Goal: Navigation & Orientation: Find specific page/section

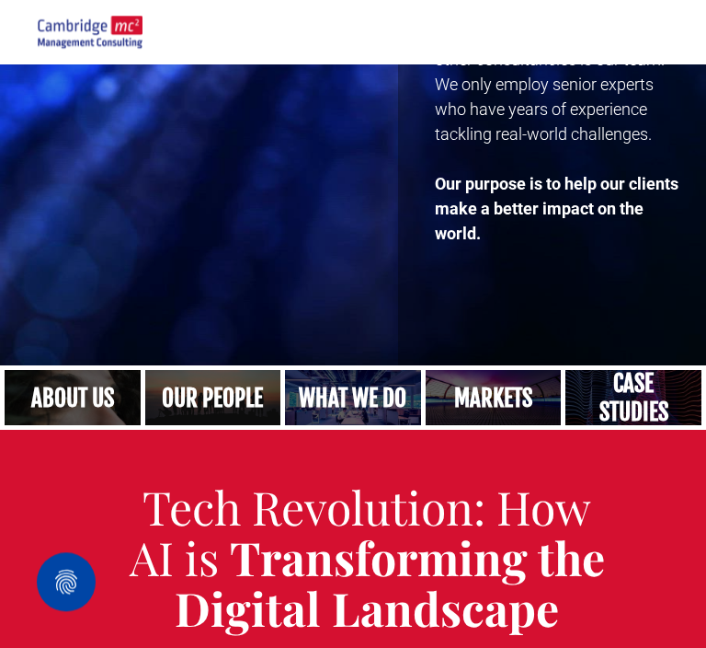
scroll to position [512, 0]
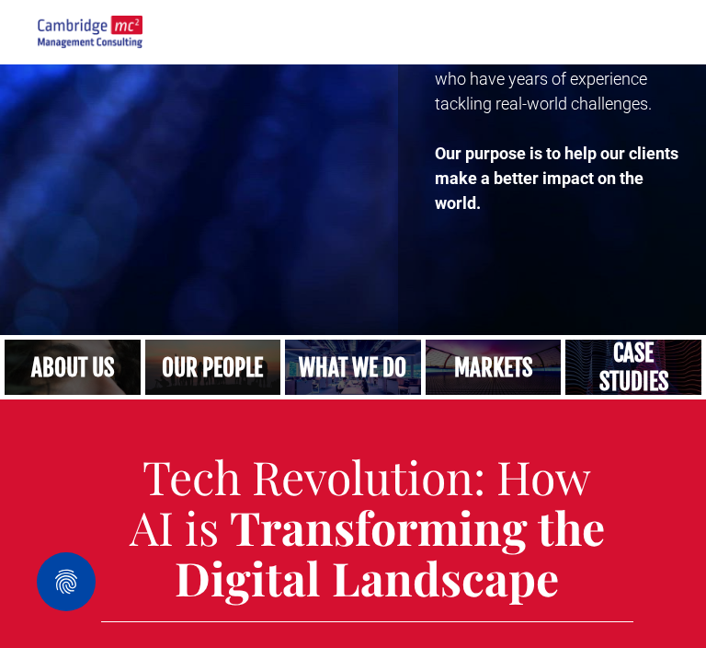
click at [222, 373] on link "A crowd in silhouette at sunset, on a rise or lookout point" at bounding box center [212, 367] width 143 height 59
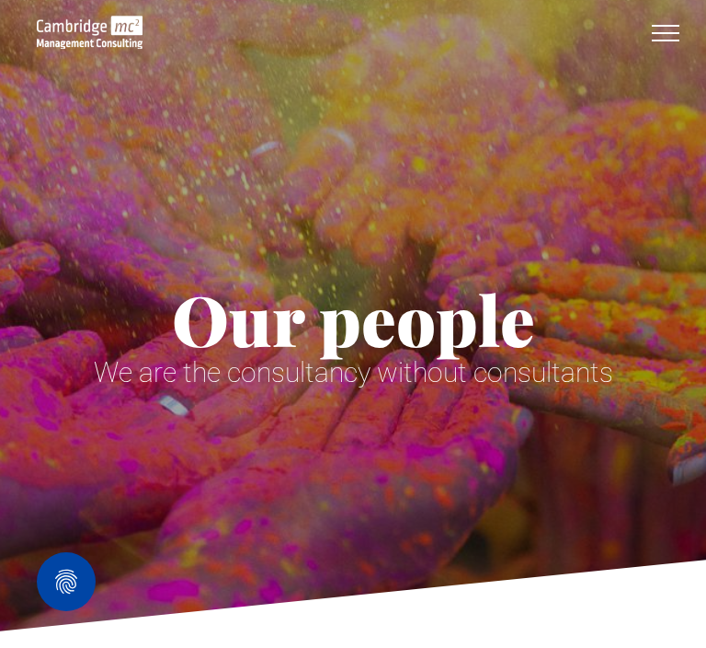
click at [663, 25] on span "menu" at bounding box center [666, 26] width 28 height 2
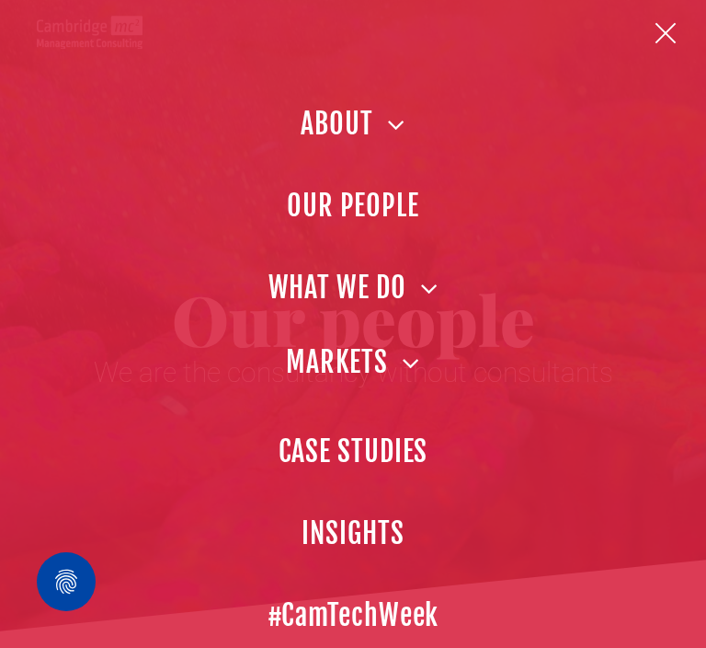
click at [364, 358] on span "MARKETS" at bounding box center [353, 361] width 134 height 41
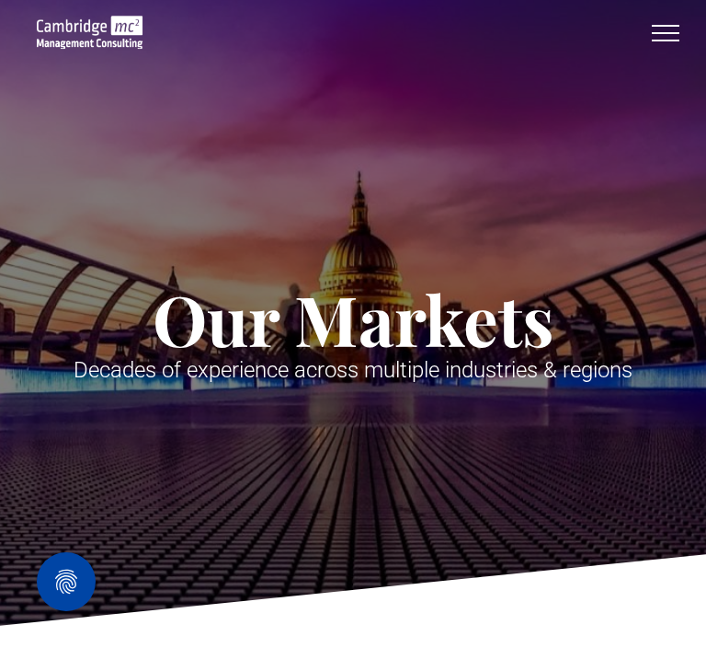
click at [671, 29] on button "menu" at bounding box center [666, 33] width 48 height 48
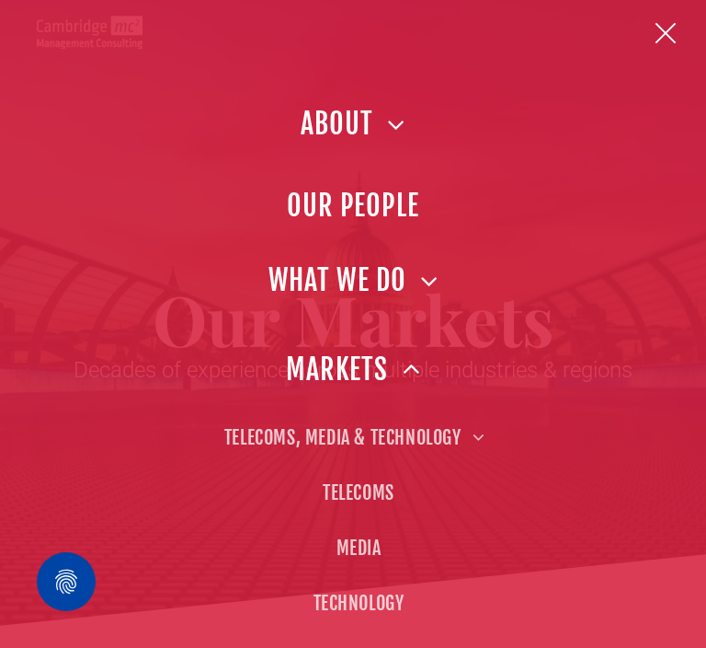
click at [375, 284] on span "WHAT WE DO" at bounding box center [354, 279] width 170 height 41
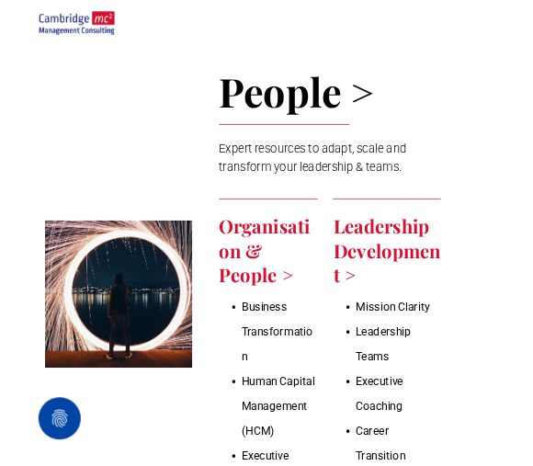
scroll to position [7271, 0]
